Goal: Transaction & Acquisition: Obtain resource

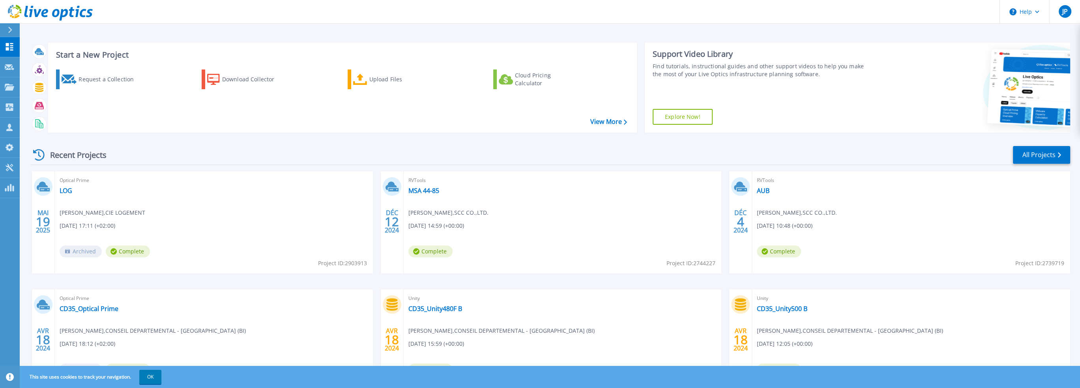
drag, startPoint x: 131, startPoint y: 251, endPoint x: 126, endPoint y: 247, distance: 5.4
click at [131, 251] on span "Complete" at bounding box center [128, 251] width 44 height 12
click at [60, 188] on link "LOG" at bounding box center [66, 191] width 13 height 8
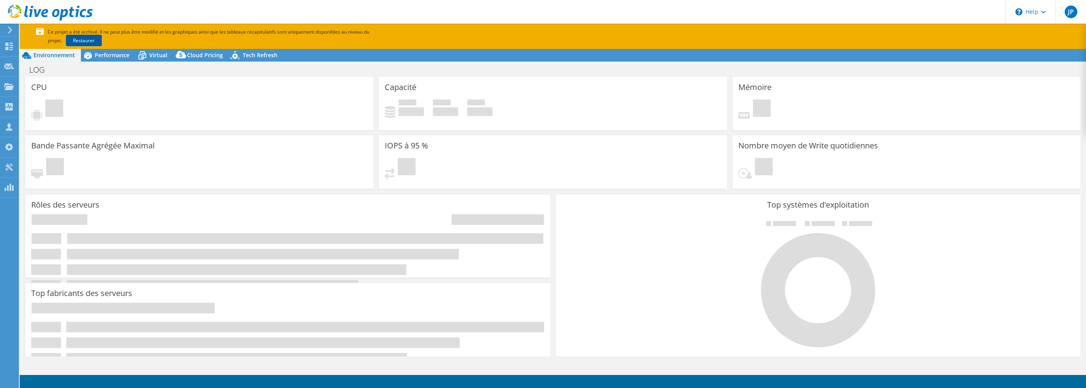
select select "USD"
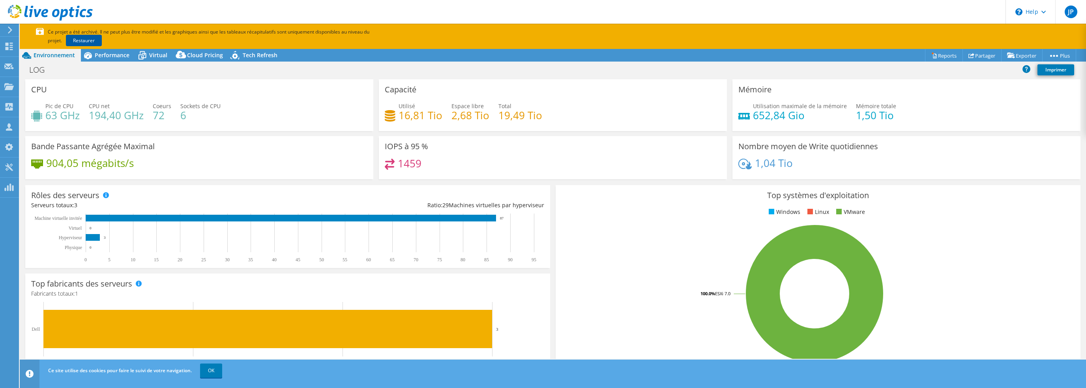
click at [66, 40] on link "Restaurer" at bounding box center [84, 40] width 36 height 11
click at [211, 370] on link "OK" at bounding box center [211, 370] width 22 height 14
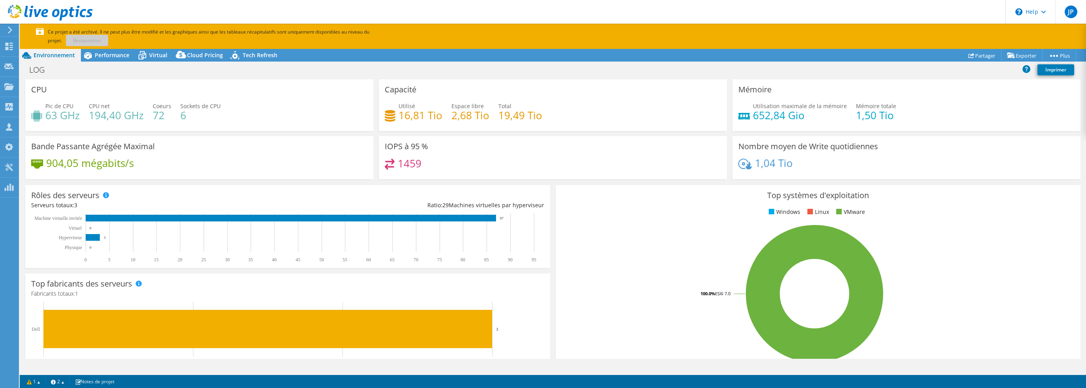
scroll to position [39, 0]
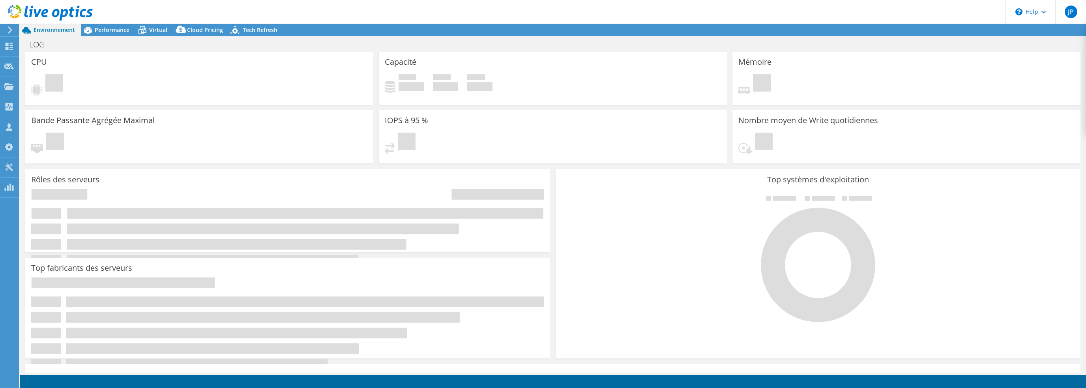
select select "USD"
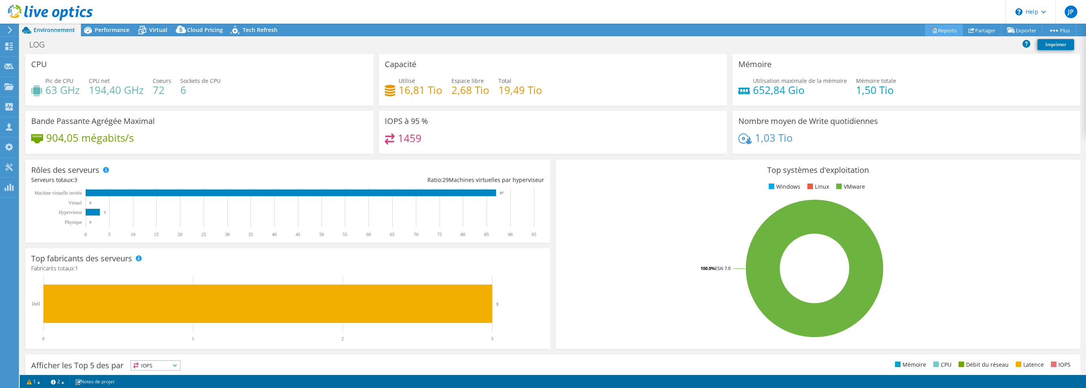
click at [941, 33] on link "Reports" at bounding box center [944, 30] width 38 height 12
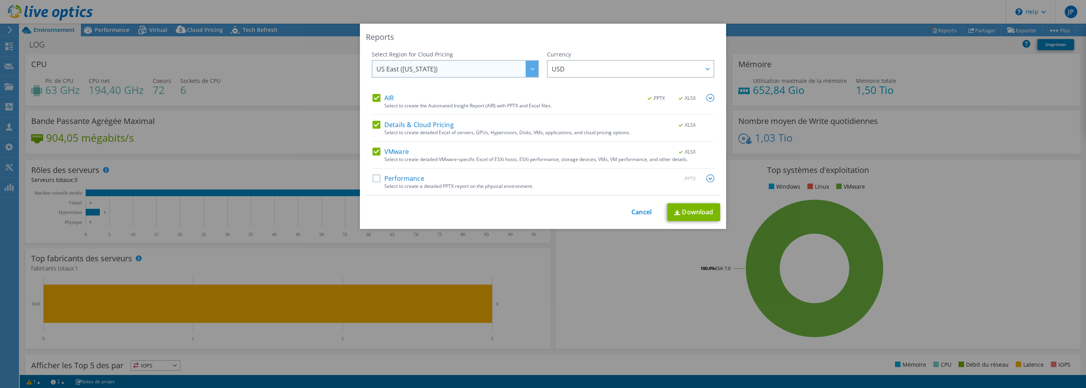
click at [498, 71] on span "US East ([US_STATE])" at bounding box center [457, 69] width 162 height 16
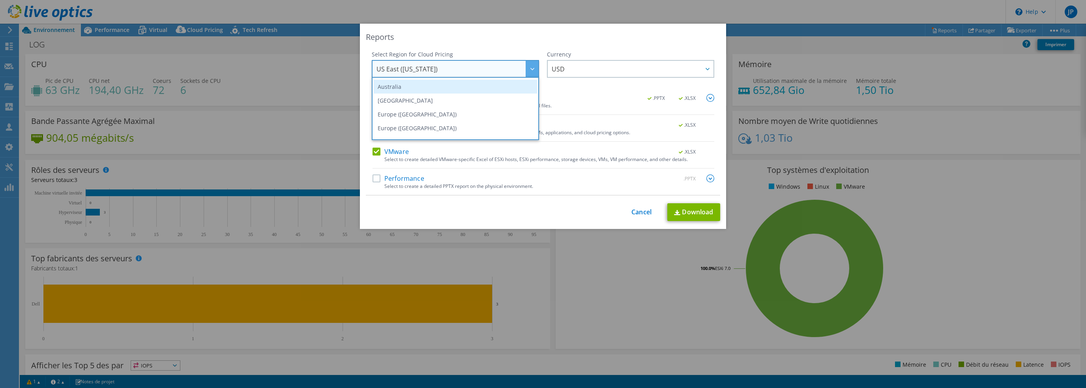
scroll to position [79, 0]
click at [435, 100] on li "Europe ([GEOGRAPHIC_DATA])" at bounding box center [455, 104] width 163 height 14
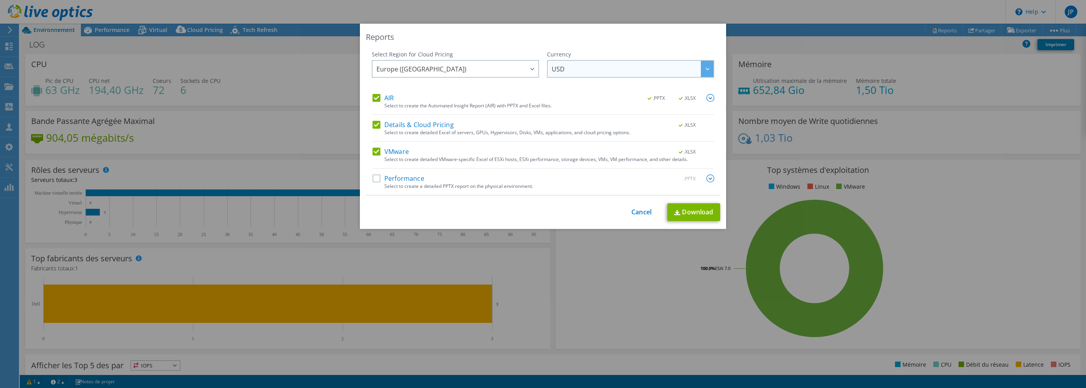
click at [576, 71] on span "USD" at bounding box center [633, 69] width 162 height 16
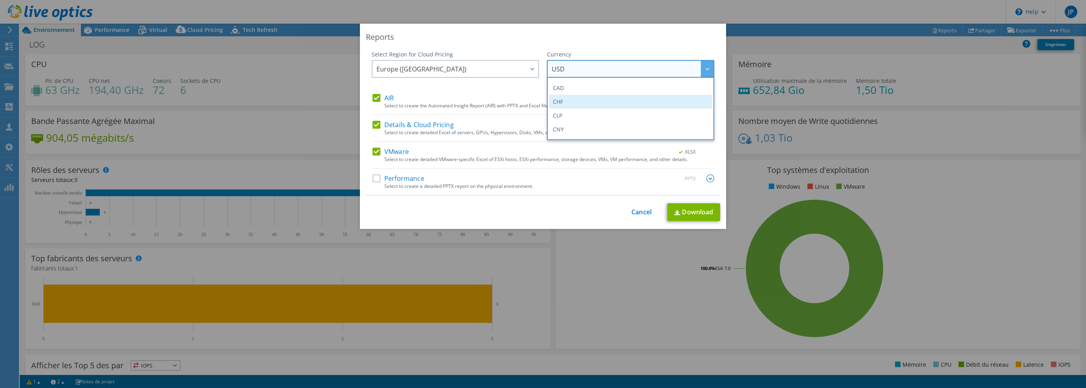
scroll to position [118, 0]
click at [569, 82] on li "EUR" at bounding box center [630, 78] width 163 height 14
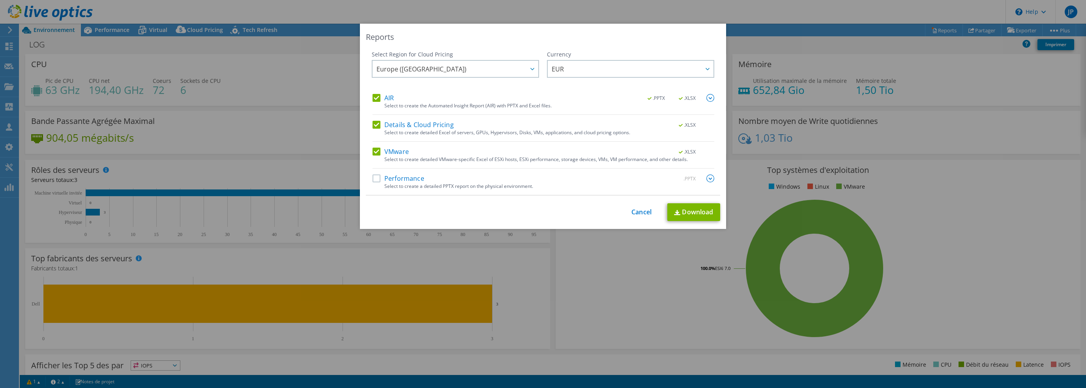
click at [372, 175] on label "Performance" at bounding box center [398, 178] width 52 height 8
click at [0, 0] on input "Performance" at bounding box center [0, 0] width 0 height 0
click at [700, 206] on link "Download" at bounding box center [693, 212] width 53 height 18
click at [910, 179] on div "Reports Select Region for Cloud Pricing Asia Pacific (Hong Kong) Asia Pacific (…" at bounding box center [543, 194] width 1086 height 341
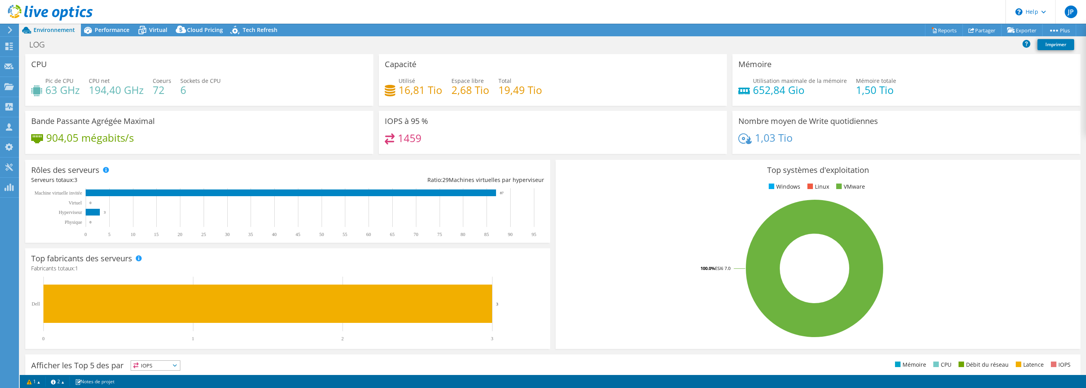
click at [1042, 110] on div "Mémoire Utilisation maximale de la mémoire 652,84 Gio Mémoire totale 1,50 Tio" at bounding box center [907, 82] width 354 height 57
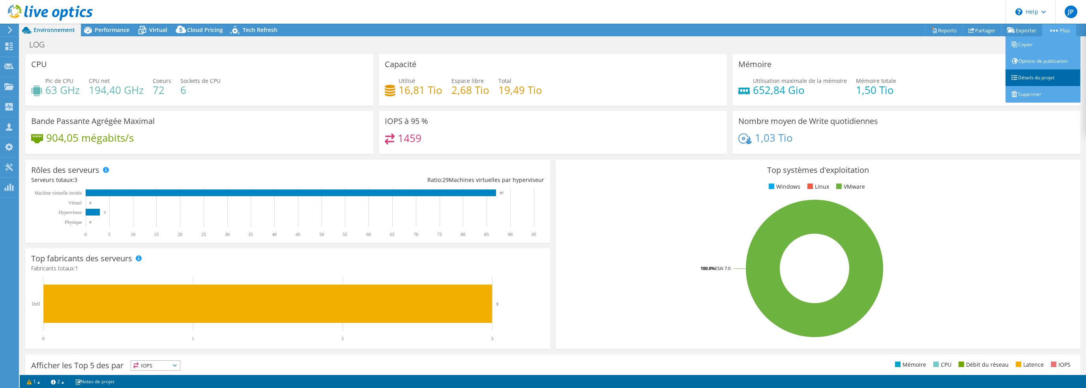
click at [1045, 78] on link "Détails du projet" at bounding box center [1042, 77] width 75 height 17
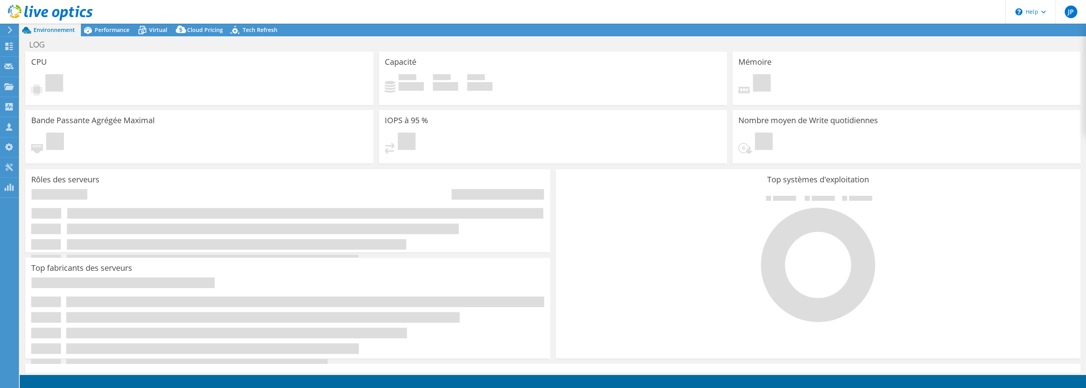
select select "EUFrankfurt"
select select "EUR"
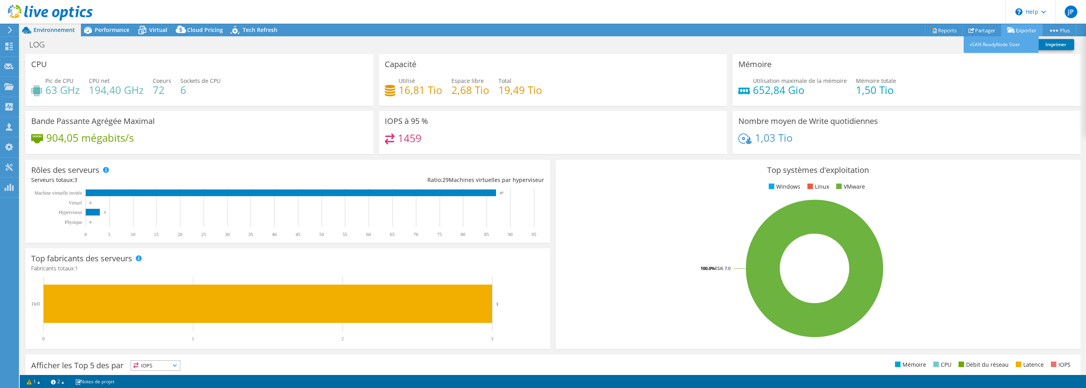
click at [1018, 30] on link "Exporter" at bounding box center [1021, 30] width 41 height 12
click at [934, 26] on link "Reports" at bounding box center [944, 30] width 38 height 12
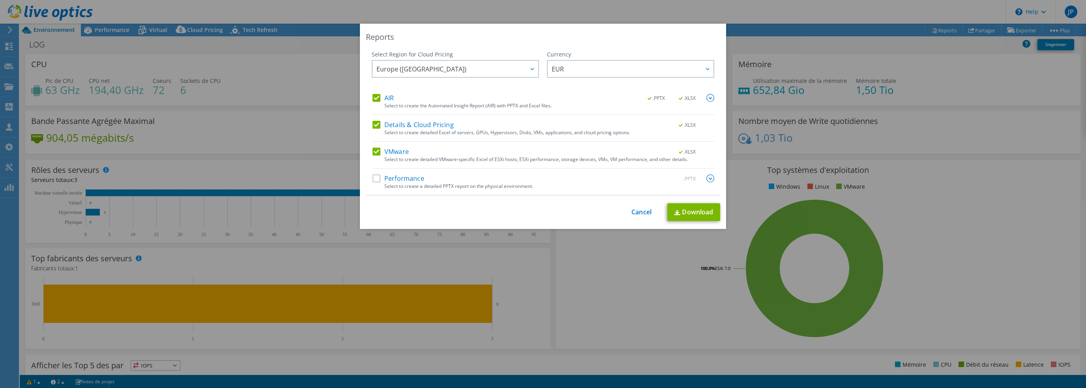
click at [966, 246] on div "Reports Select Region for Cloud Pricing Asia Pacific ([GEOGRAPHIC_DATA]) [GEOGR…" at bounding box center [543, 194] width 1086 height 341
